Goal: Find specific page/section: Find specific page/section

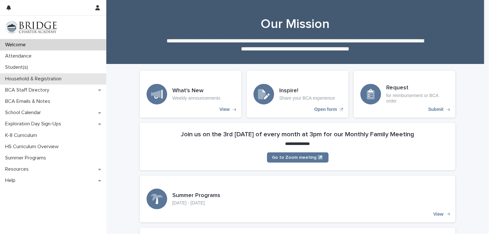
click at [62, 80] on p "Household & Registration" at bounding box center [35, 79] width 64 height 6
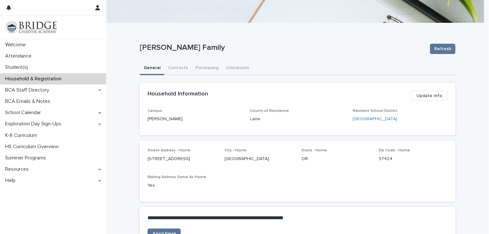
scroll to position [47, 0]
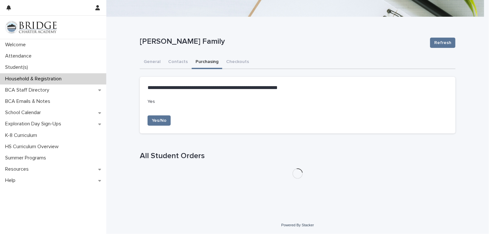
click at [201, 59] on button "Purchasing" at bounding box center [206, 63] width 31 height 14
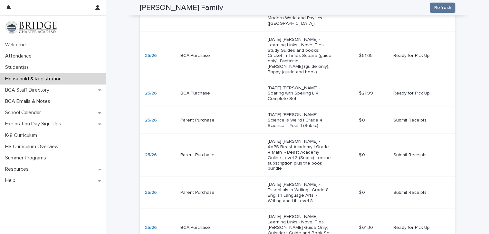
scroll to position [344, 0]
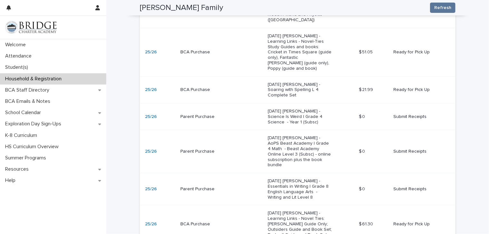
click at [410, 114] on p "Submit Receipts" at bounding box center [418, 116] width 51 height 5
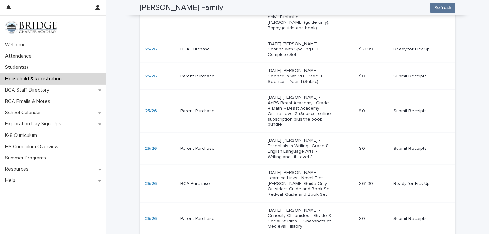
scroll to position [395, 0]
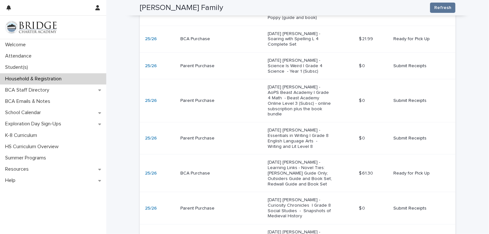
click at [407, 98] on p "Submit Receipts" at bounding box center [418, 100] width 51 height 5
